Goal: Information Seeking & Learning: Learn about a topic

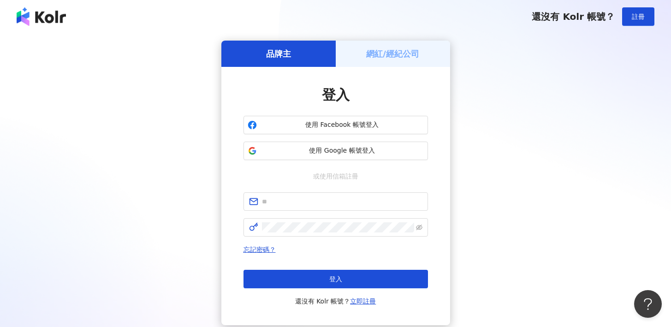
scroll to position [6, 0]
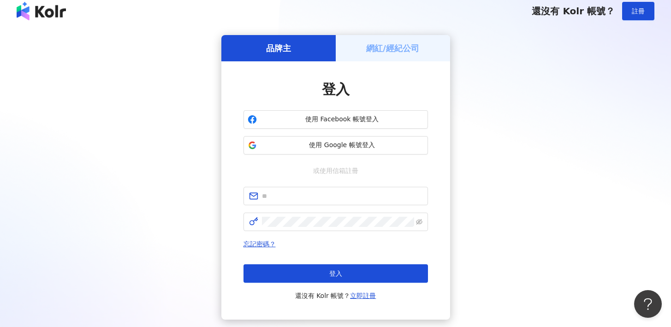
click at [555, 138] on div "品牌主 網紅/經紀公司 登入 使用 Facebook 帳號登入 使用 Google 帳號登入 或使用信箱註冊 忘記密碼？ 登入 還沒有 Kolr 帳號？ 立即…" at bounding box center [335, 177] width 649 height 284
click at [339, 146] on span "使用 Google 帳號登入" at bounding box center [341, 145] width 163 height 9
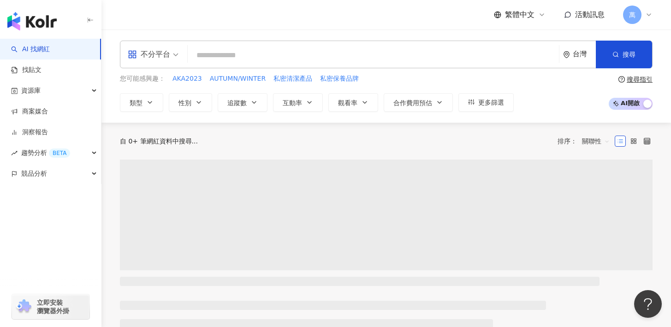
click at [241, 53] on input "search" at bounding box center [373, 56] width 364 height 18
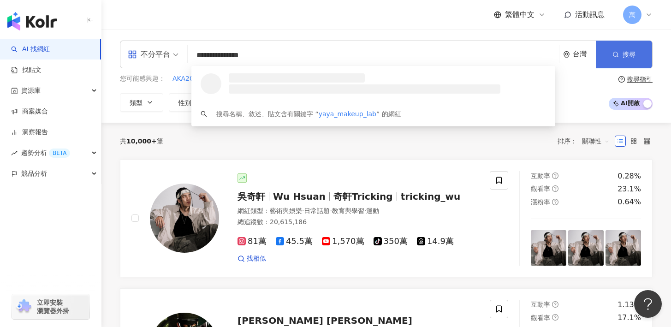
type input "**********"
click at [641, 59] on button "搜尋" at bounding box center [624, 55] width 56 height 28
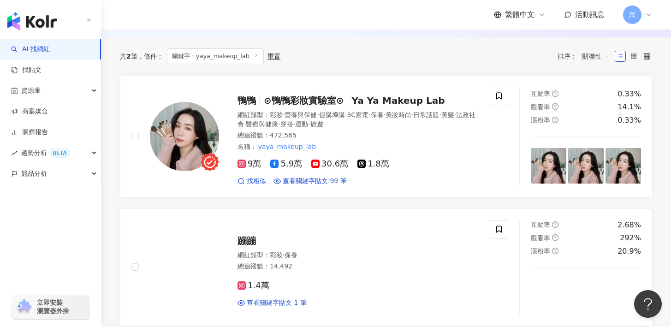
scroll to position [117, 0]
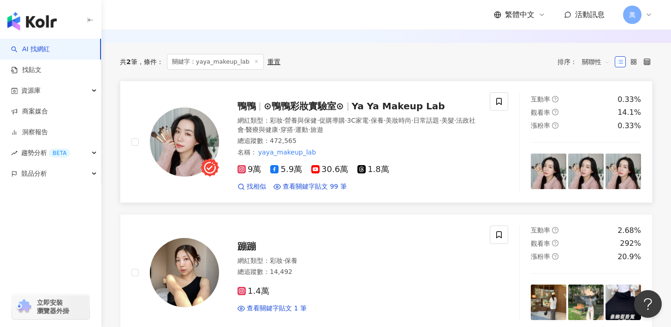
click at [450, 156] on div "名稱 ： yaya_makeup_lab" at bounding box center [357, 152] width 241 height 9
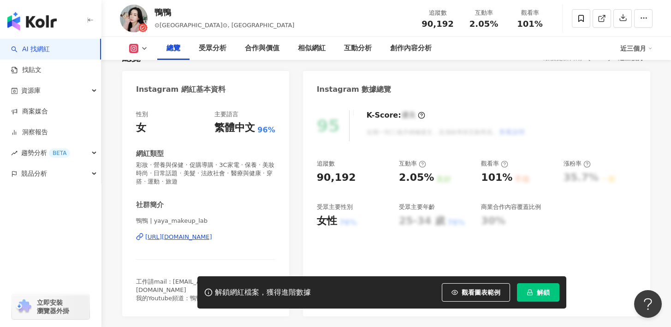
scroll to position [38, 0]
